Goal: Find specific page/section

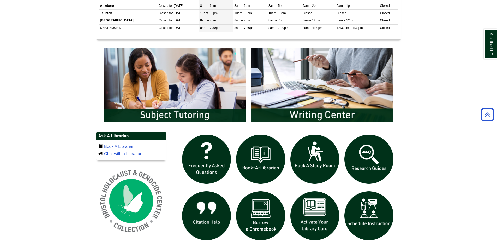
scroll to position [261, 0]
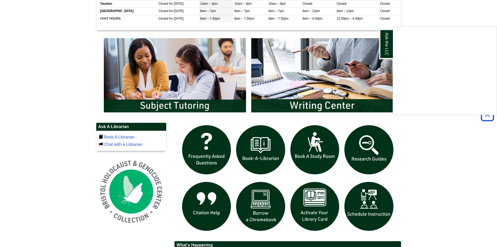
click at [321, 213] on div "Ask the LLC" at bounding box center [248, 123] width 497 height 247
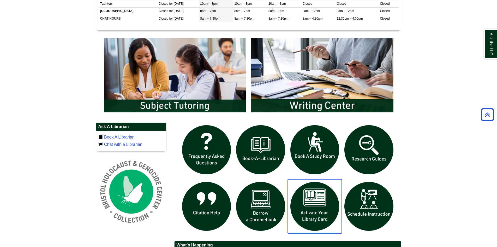
click at [320, 206] on img "slideshow" at bounding box center [315, 206] width 54 height 54
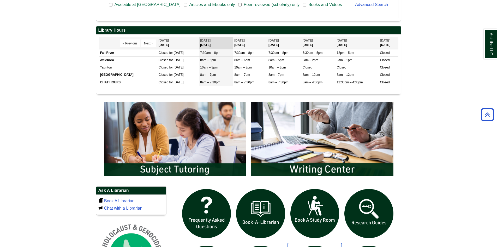
scroll to position [183, 0]
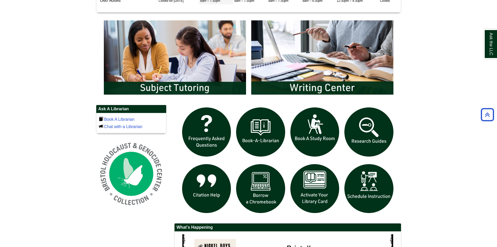
scroll to position [287, 0]
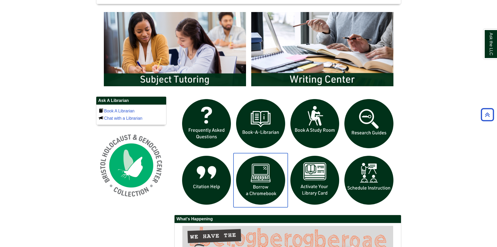
click at [266, 175] on img "slideshow" at bounding box center [261, 180] width 54 height 54
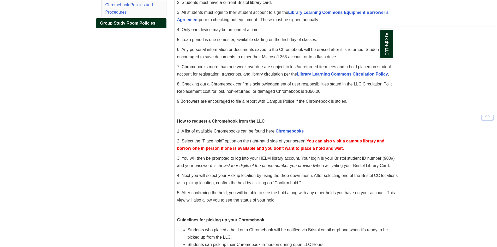
scroll to position [131, 0]
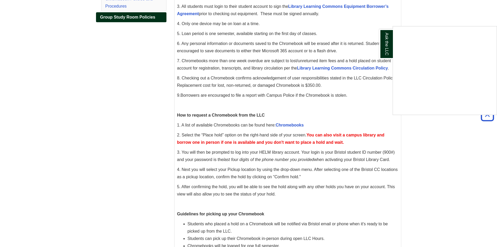
click at [297, 126] on div "Ask the LLC" at bounding box center [248, 123] width 497 height 247
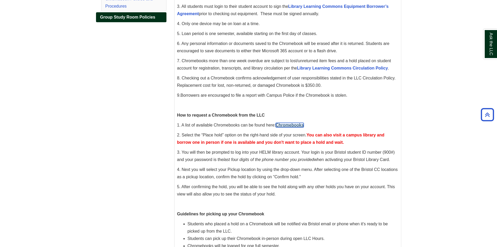
click at [292, 123] on link "Chromebooks" at bounding box center [290, 125] width 28 height 4
